Goal: Transaction & Acquisition: Purchase product/service

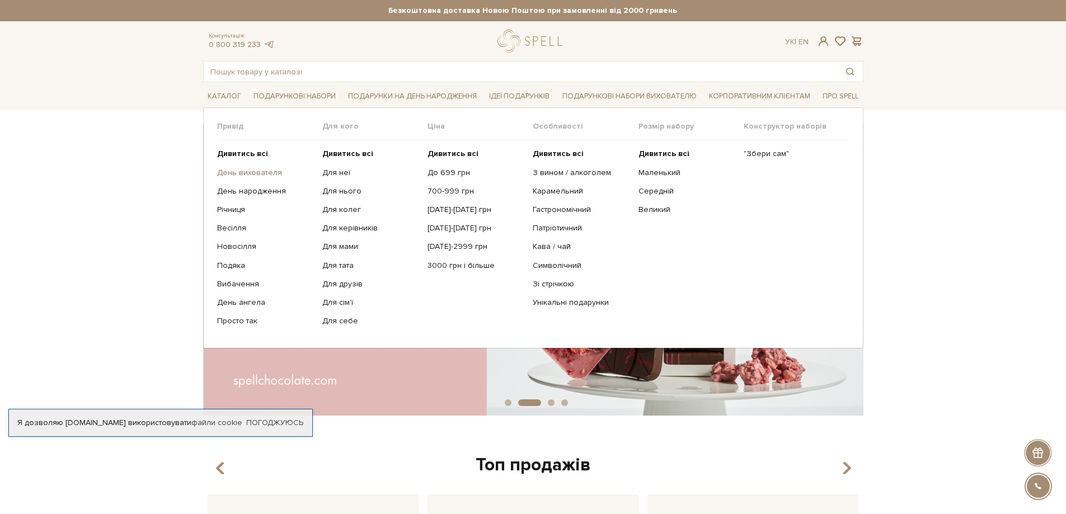
click at [274, 178] on link "День вихователя" at bounding box center [265, 173] width 97 height 10
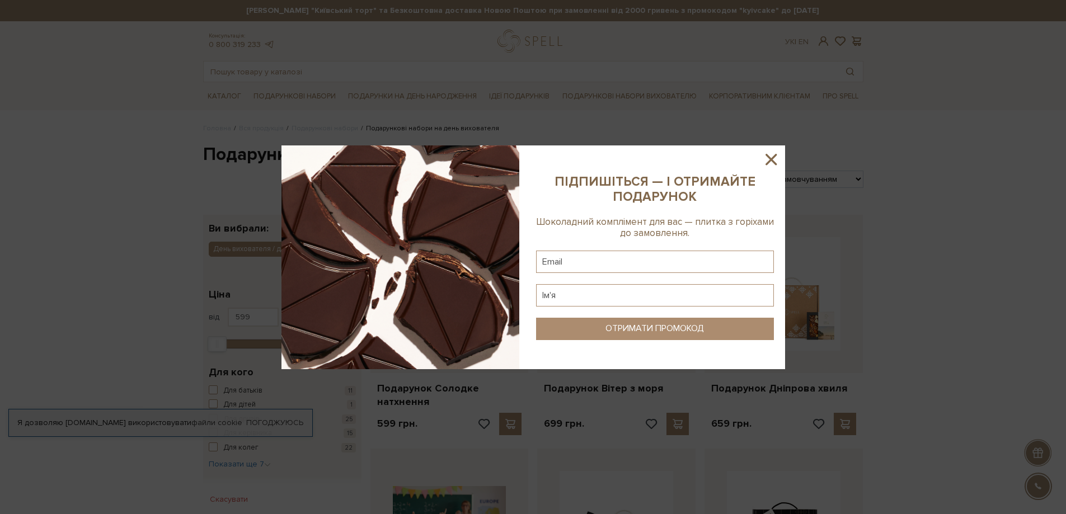
click at [771, 156] on icon at bounding box center [771, 159] width 19 height 19
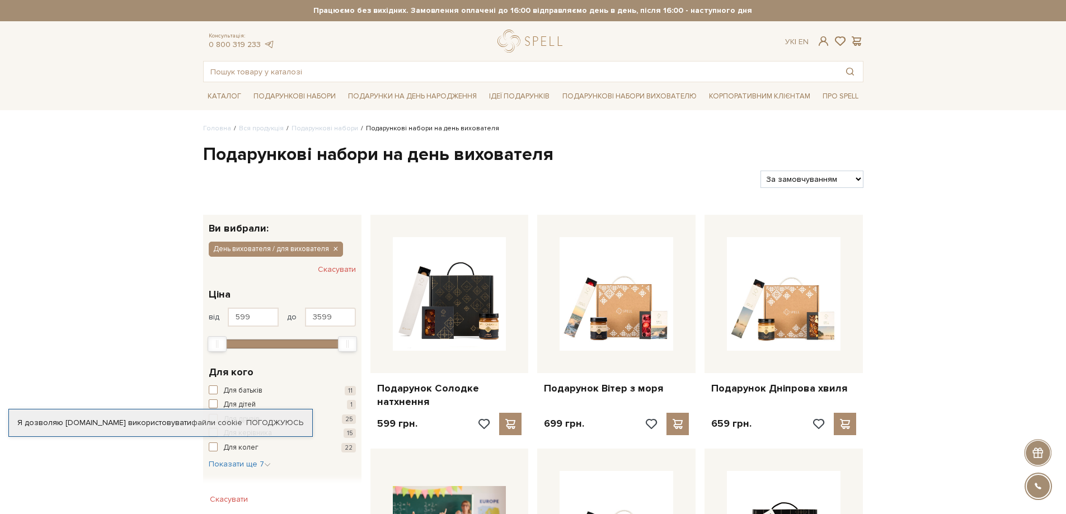
click at [811, 180] on select "За замовчуванням За Ціною (зростання) За Ціною (зменшення) Новинки За популярні…" at bounding box center [811, 179] width 102 height 17
select select "https://spellchocolate.com/our-productions/podarunkovi-box/den-vihovatelja-dlja…"
click at [760, 174] on select "За замовчуванням За Ціною (зростання) За Ціною (зменшення) Новинки За популярні…" at bounding box center [811, 179] width 102 height 17
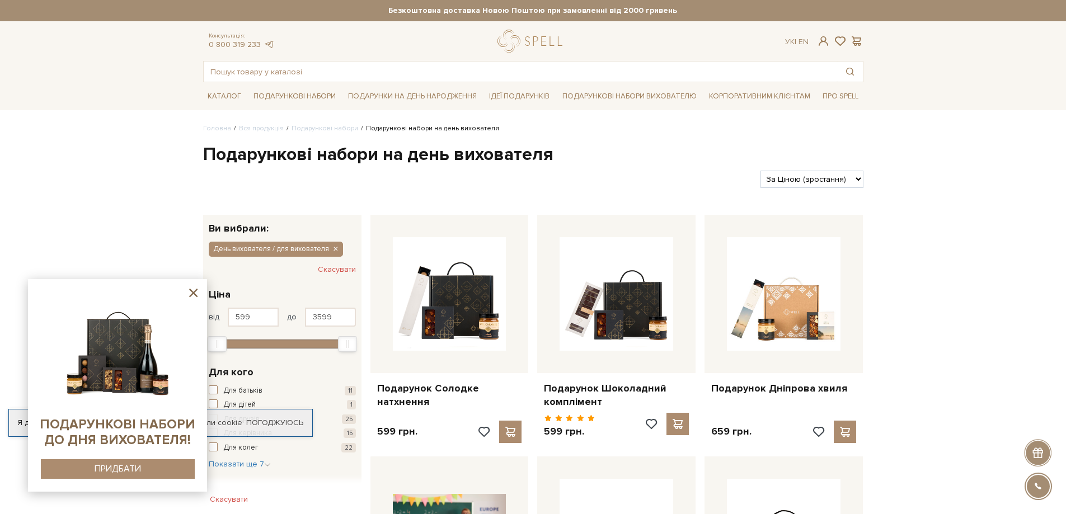
click at [194, 294] on icon at bounding box center [193, 293] width 8 height 8
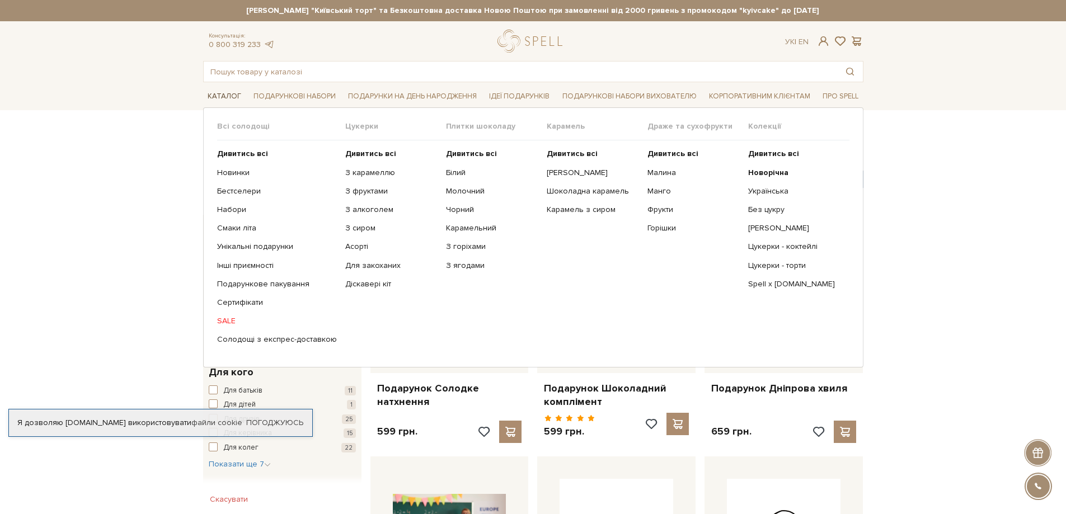
click at [234, 101] on link "Каталог" at bounding box center [224, 96] width 43 height 17
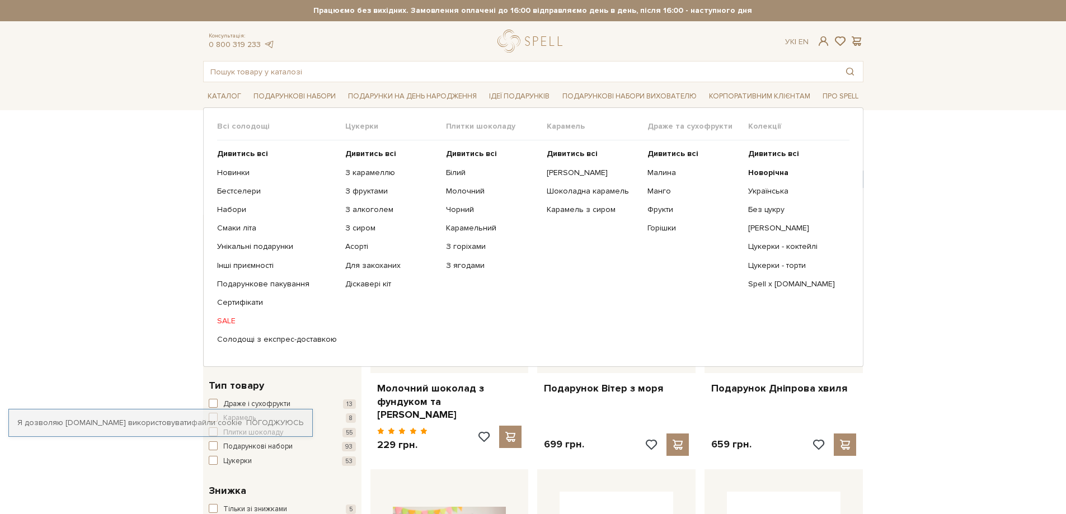
click at [233, 101] on link "Каталог" at bounding box center [224, 96] width 43 height 17
click at [222, 326] on link "SALE" at bounding box center [277, 321] width 120 height 10
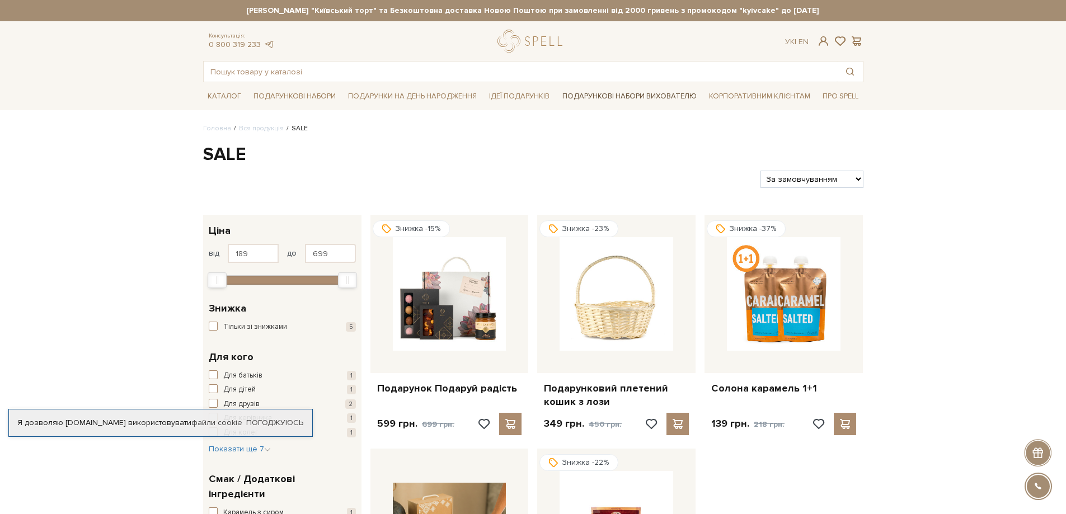
click at [621, 97] on link "Подарункові набори вихователю" at bounding box center [629, 96] width 143 height 19
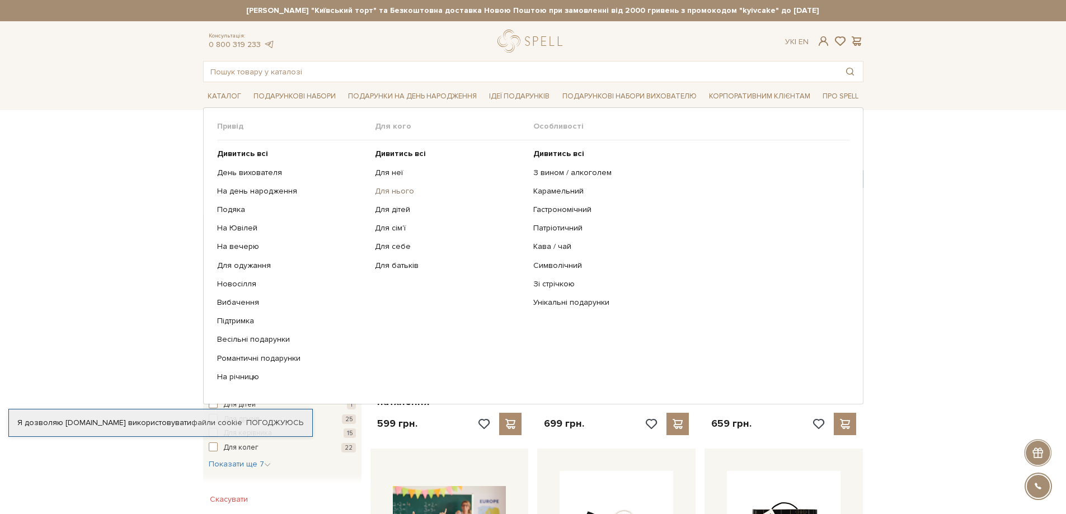
click at [406, 196] on link "Для нього" at bounding box center [450, 191] width 150 height 10
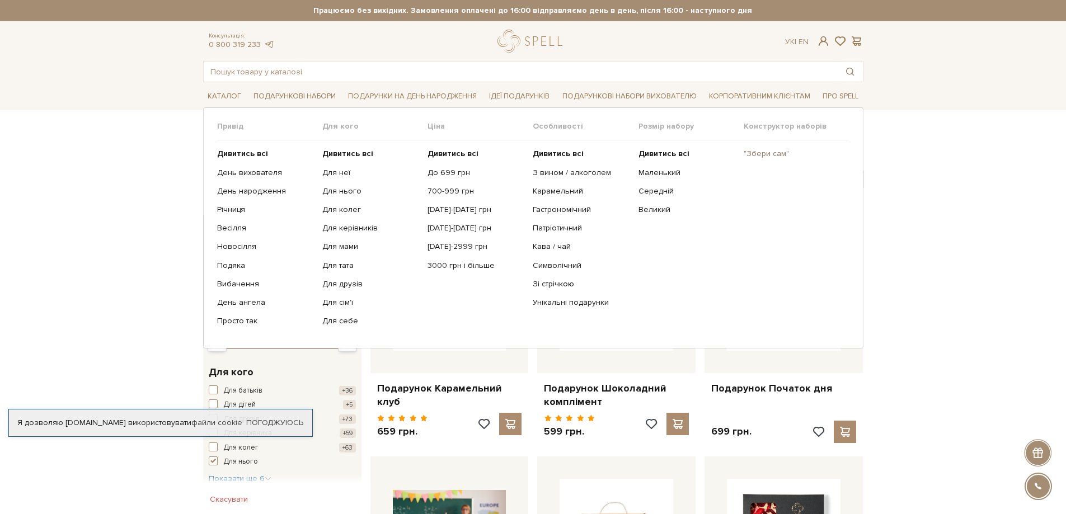
click at [778, 153] on link ""Збери сам"" at bounding box center [792, 154] width 97 height 10
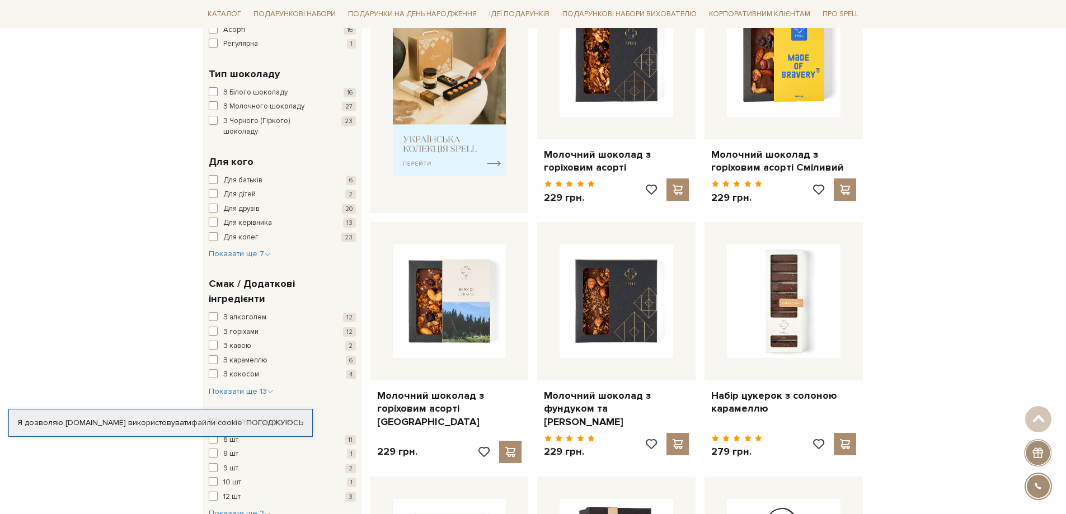
scroll to position [504, 0]
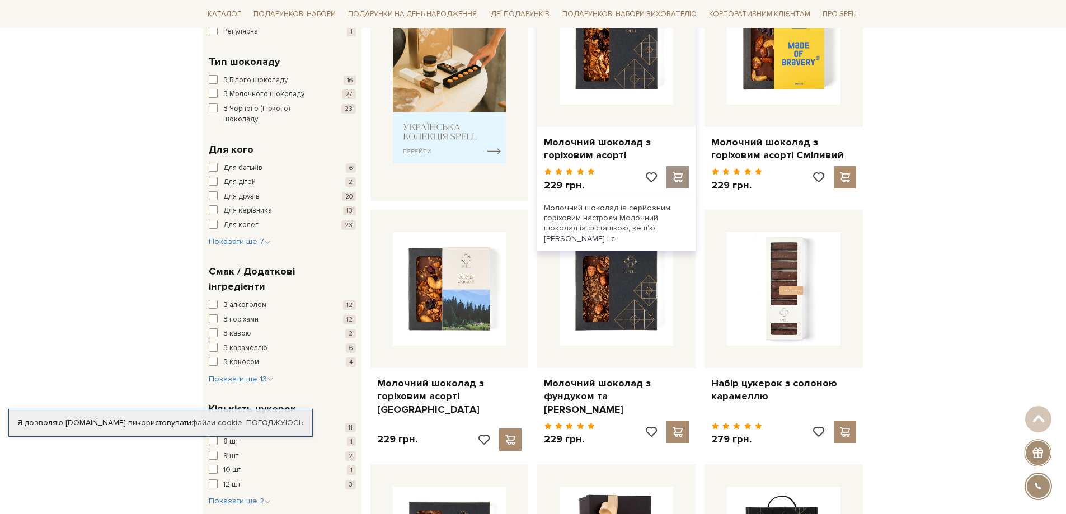
click at [684, 181] on span at bounding box center [678, 177] width 14 height 10
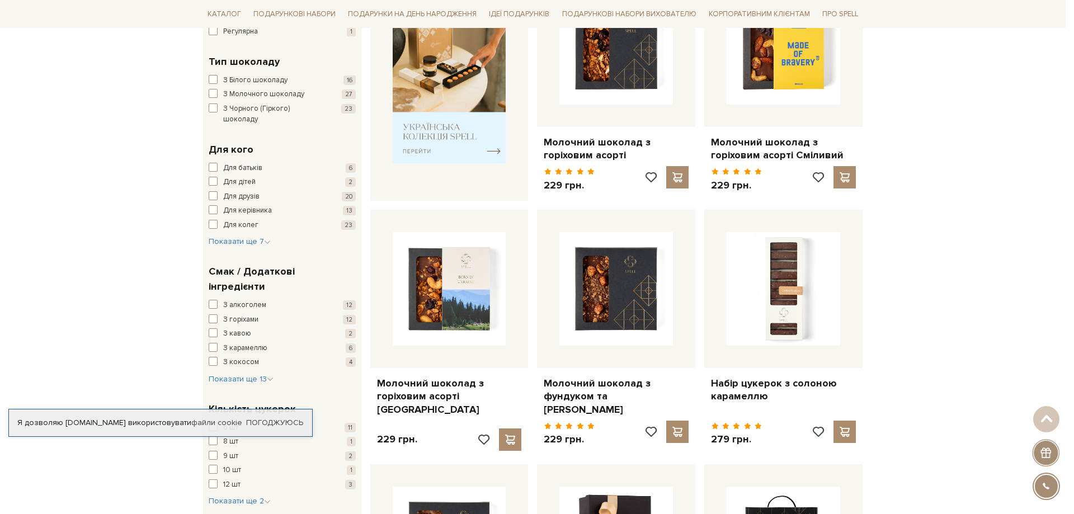
click at [3, 243] on div at bounding box center [537, 257] width 1074 height 514
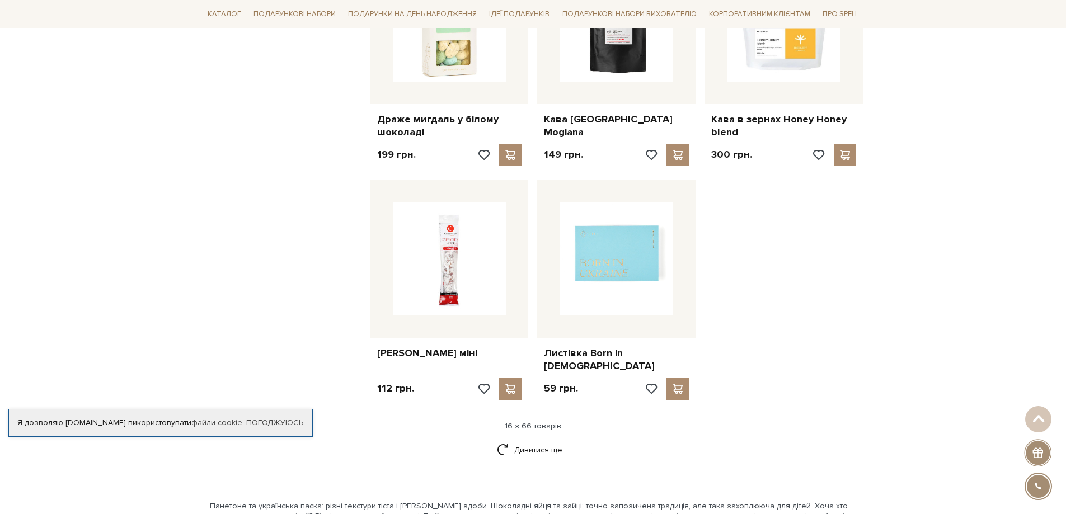
scroll to position [1287, 0]
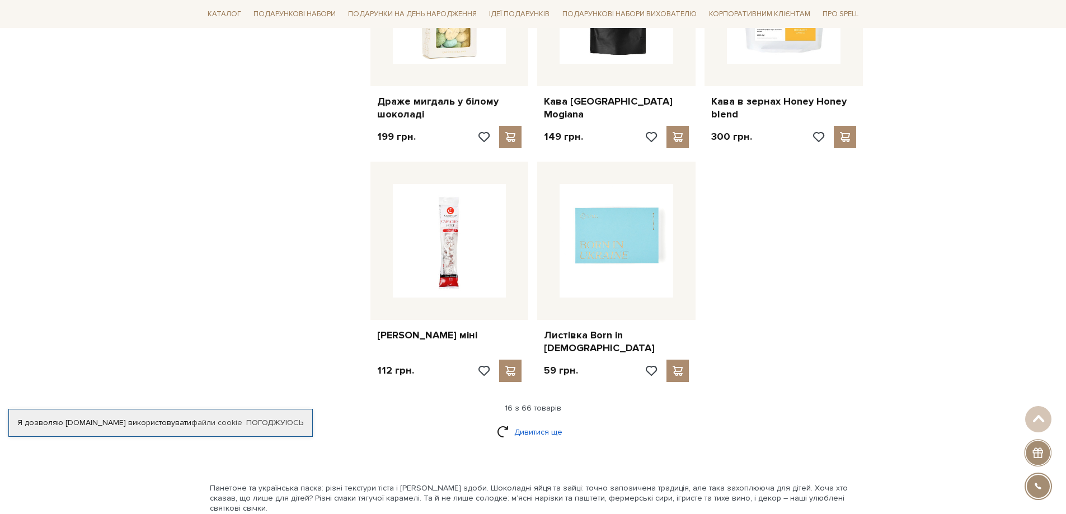
click at [527, 422] on link "Дивитися ще" at bounding box center [533, 432] width 73 height 20
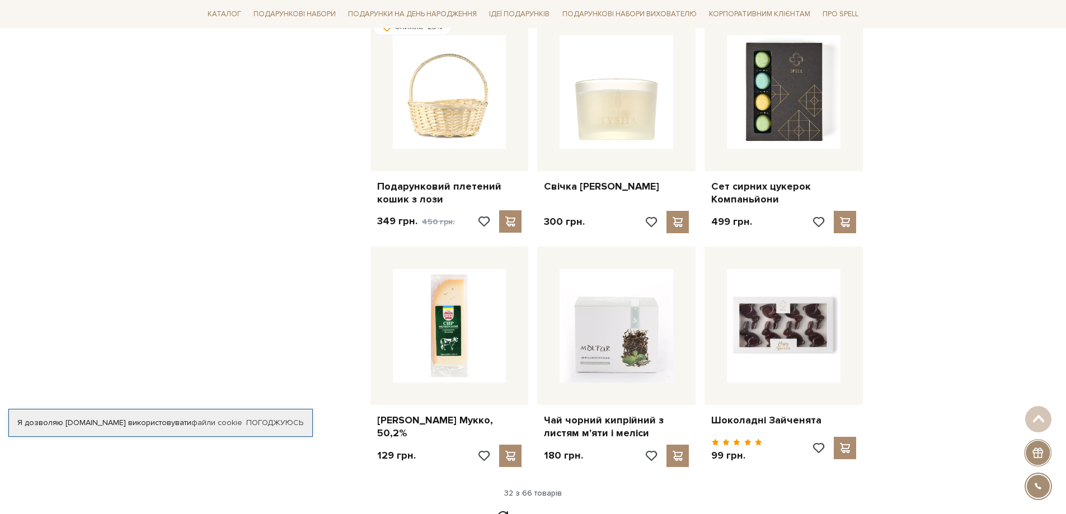
scroll to position [2462, 0]
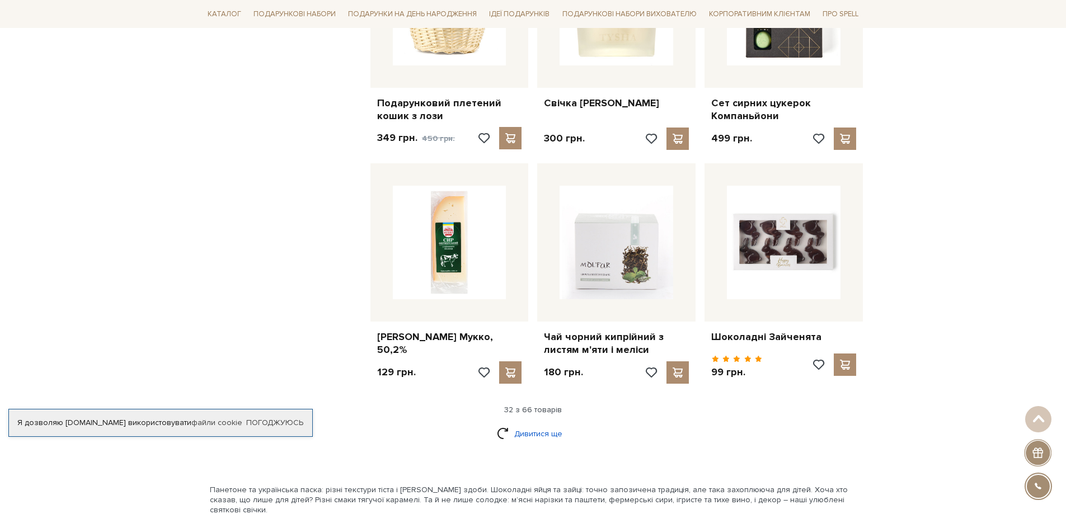
click at [528, 424] on link "Дивитися ще" at bounding box center [533, 434] width 73 height 20
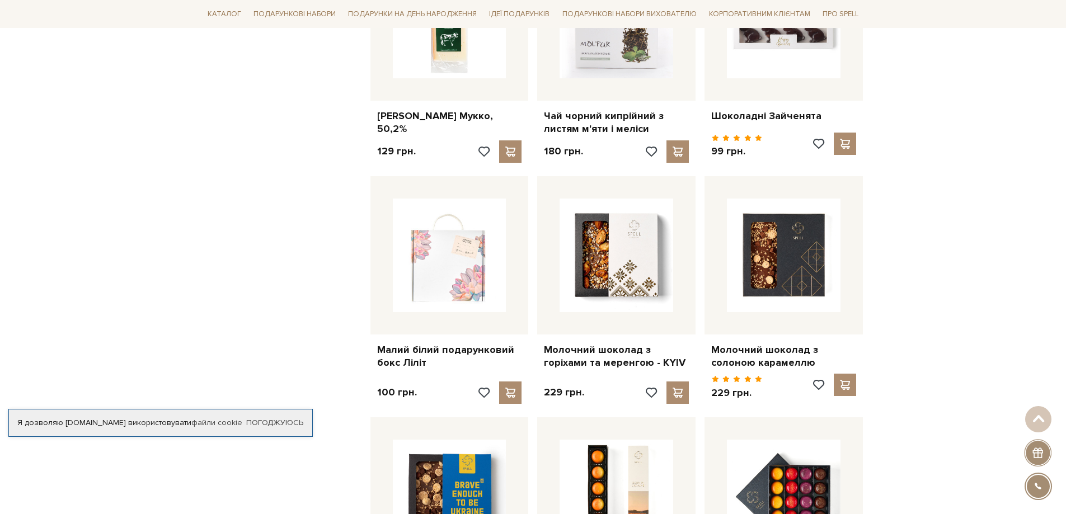
scroll to position [2686, 0]
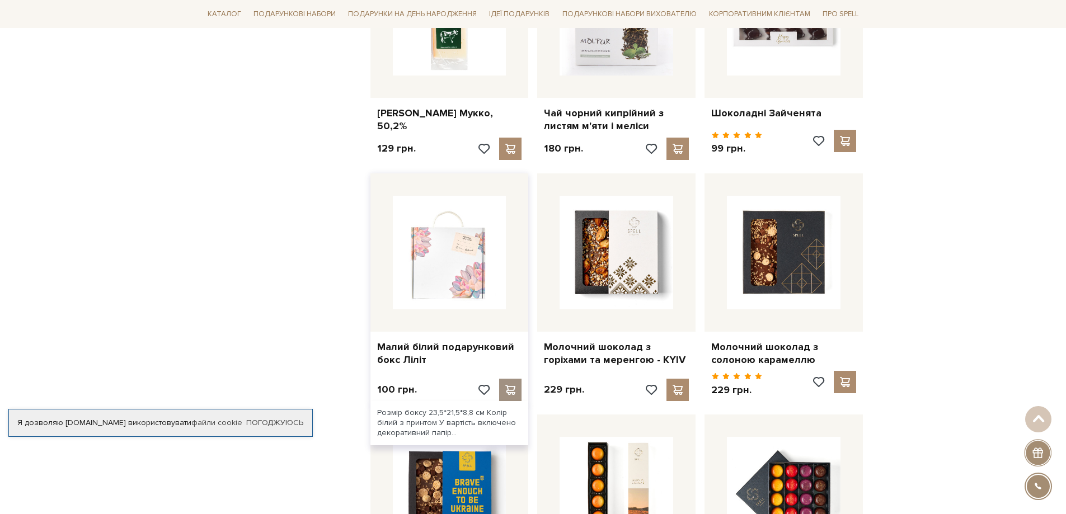
click at [512, 385] on span at bounding box center [511, 390] width 14 height 10
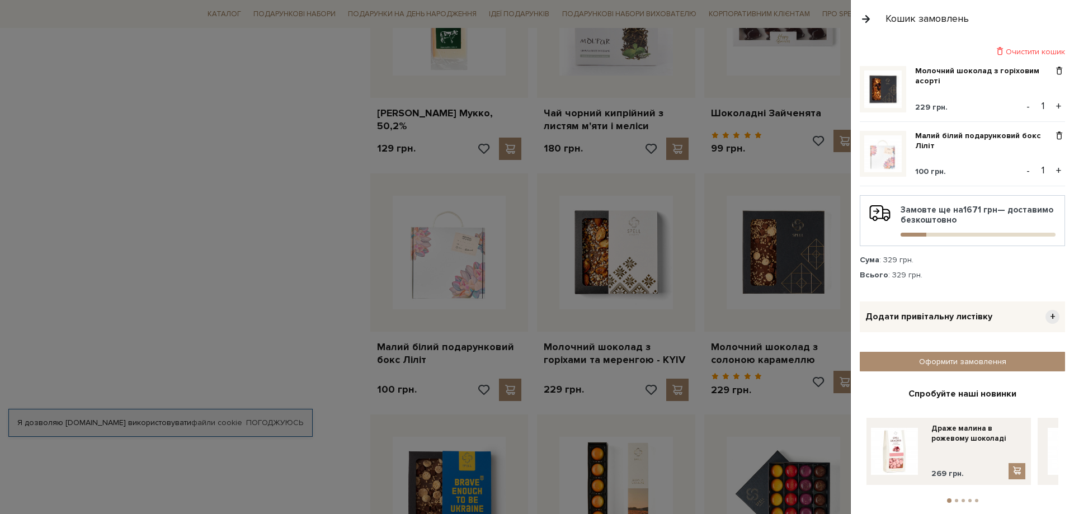
click at [295, 306] on div at bounding box center [537, 257] width 1074 height 514
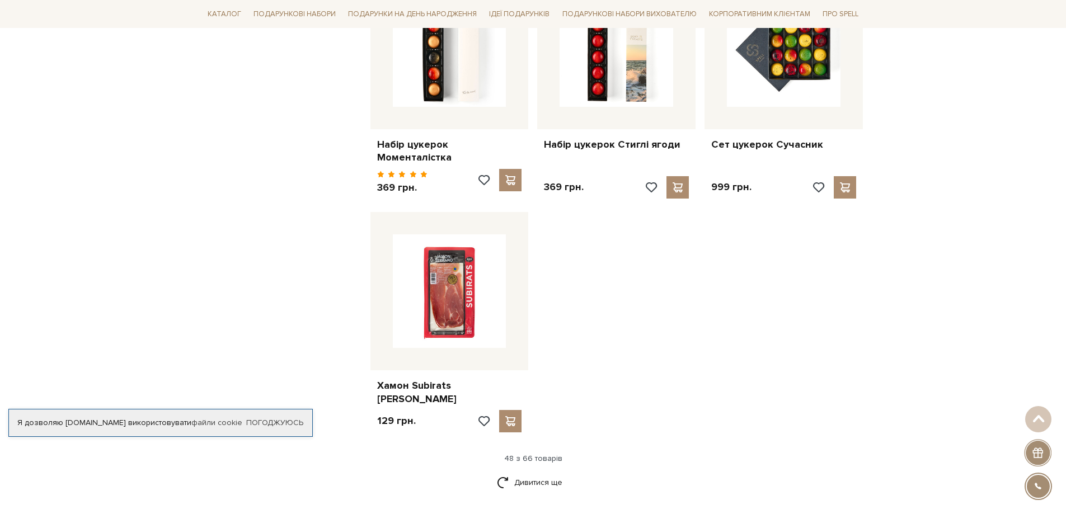
scroll to position [3861, 0]
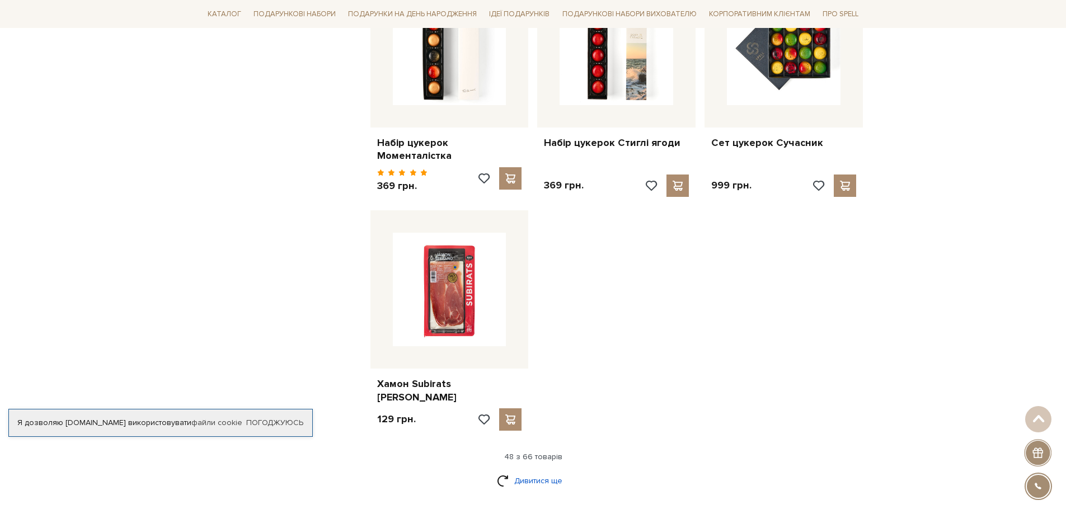
click at [545, 471] on link "Дивитися ще" at bounding box center [533, 481] width 73 height 20
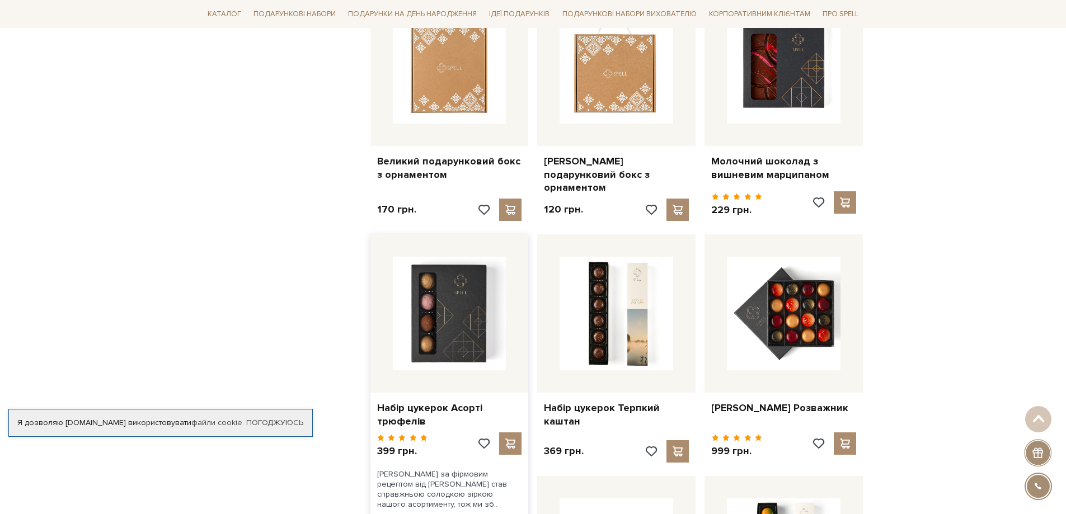
scroll to position [4365, 0]
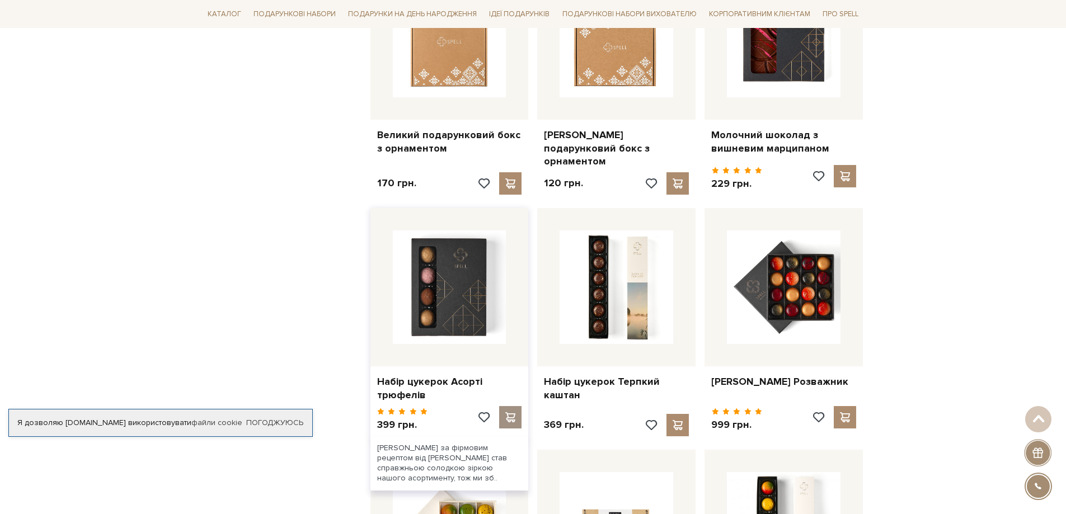
click at [511, 412] on span at bounding box center [511, 417] width 14 height 10
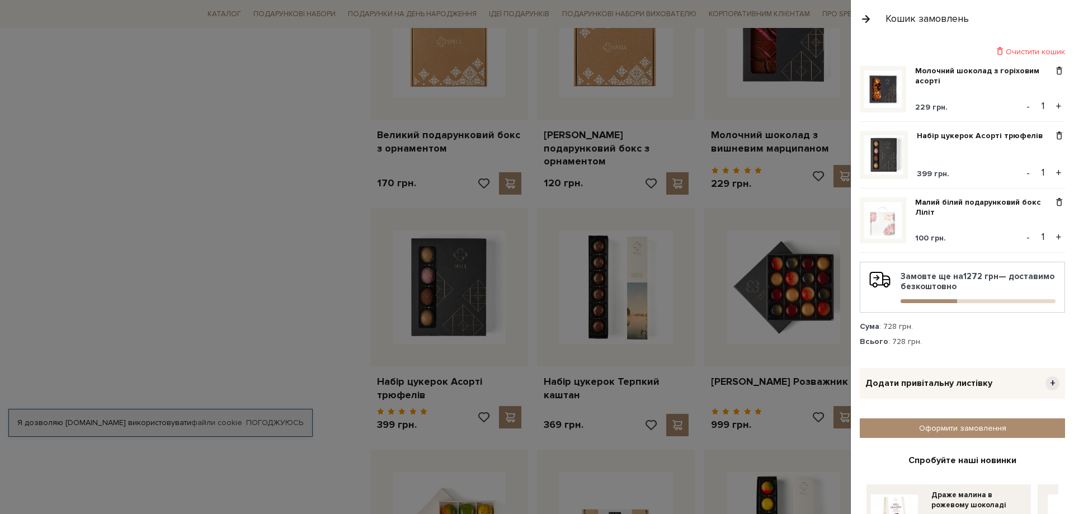
click at [283, 364] on div at bounding box center [537, 257] width 1074 height 514
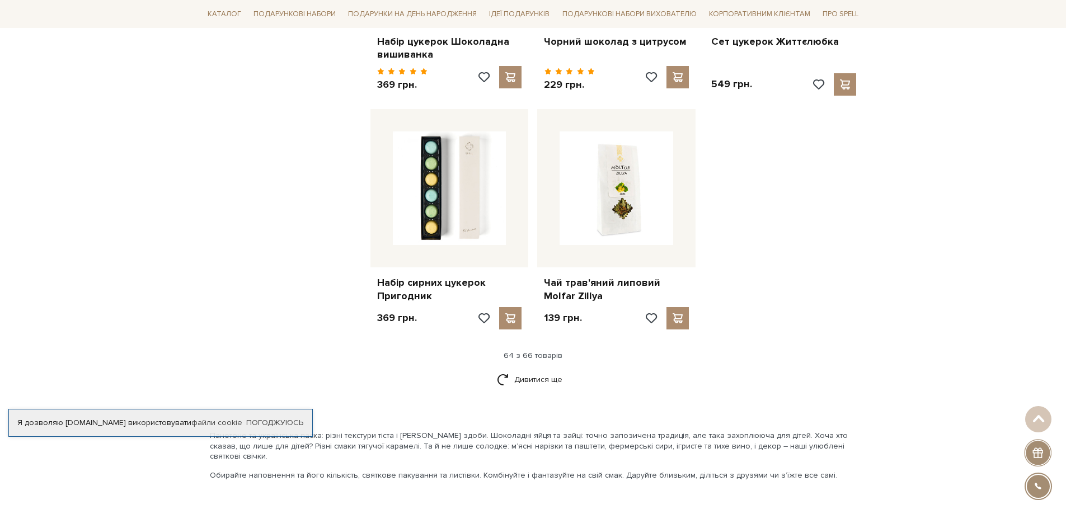
scroll to position [5204, 0]
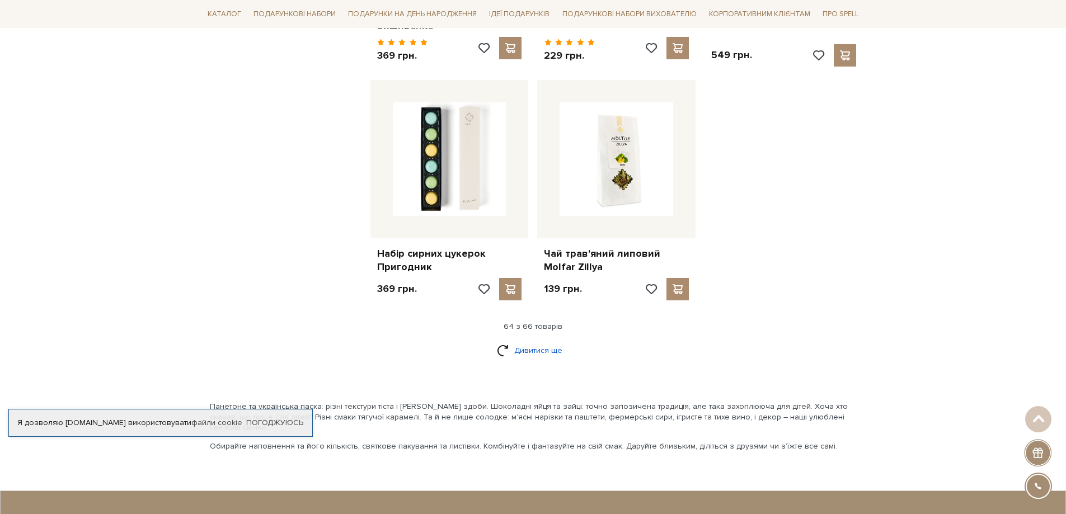
click at [540, 341] on link "Дивитися ще" at bounding box center [533, 351] width 73 height 20
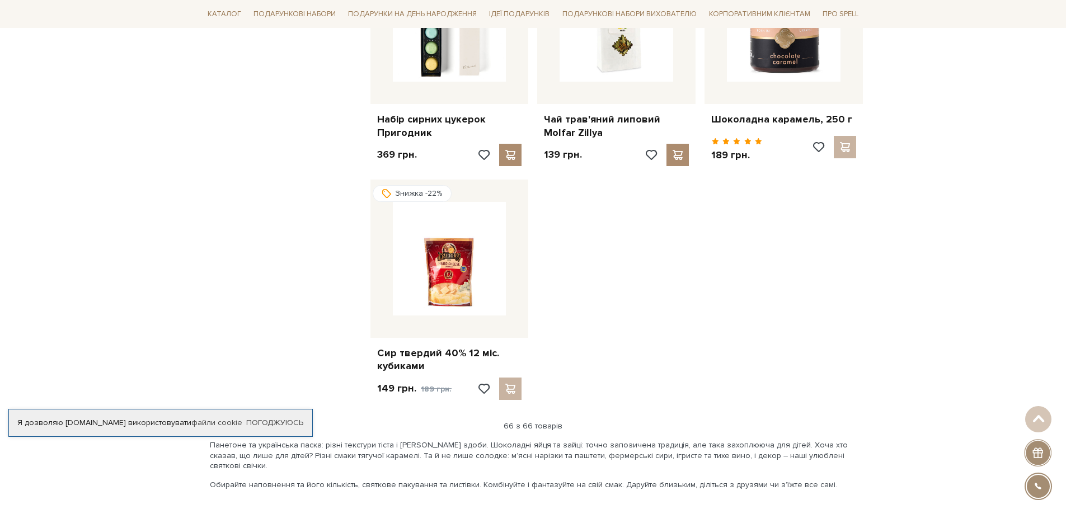
scroll to position [5372, 0]
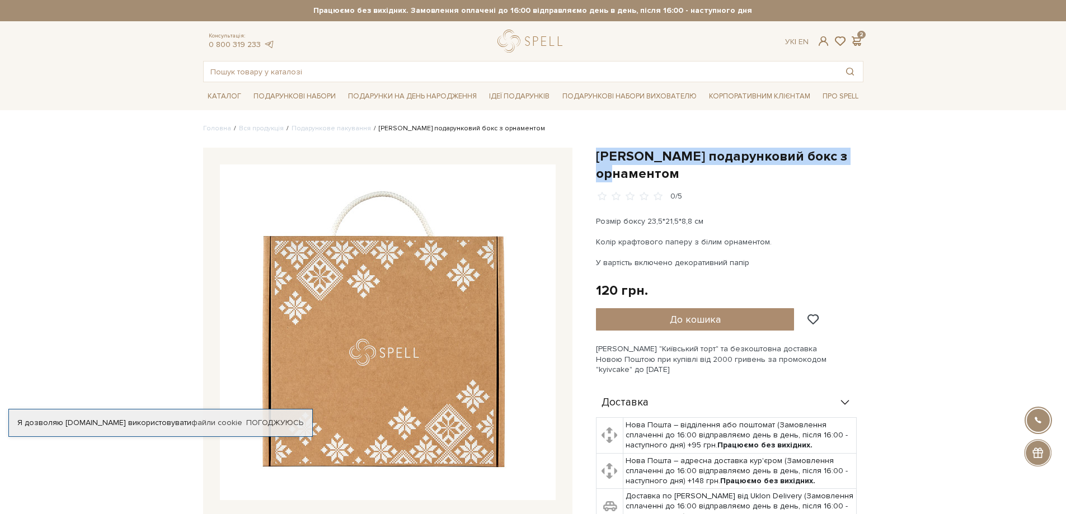
drag, startPoint x: 598, startPoint y: 158, endPoint x: 886, endPoint y: 166, distance: 287.7
copy h1 "[PERSON_NAME] подарунковий бокс з орнаментом"
